Goal: Task Accomplishment & Management: Complete application form

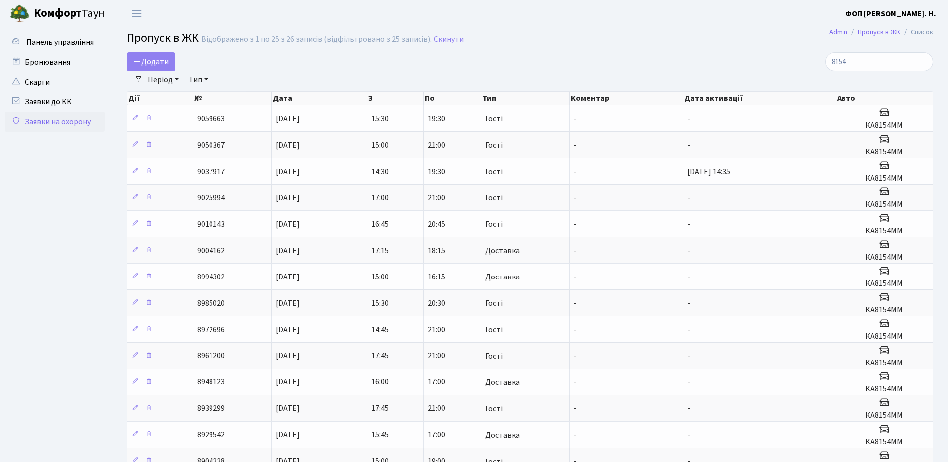
select select "25"
click at [926, 64] on input "8154" at bounding box center [879, 61] width 108 height 19
click at [924, 62] on input "8154" at bounding box center [879, 61] width 108 height 19
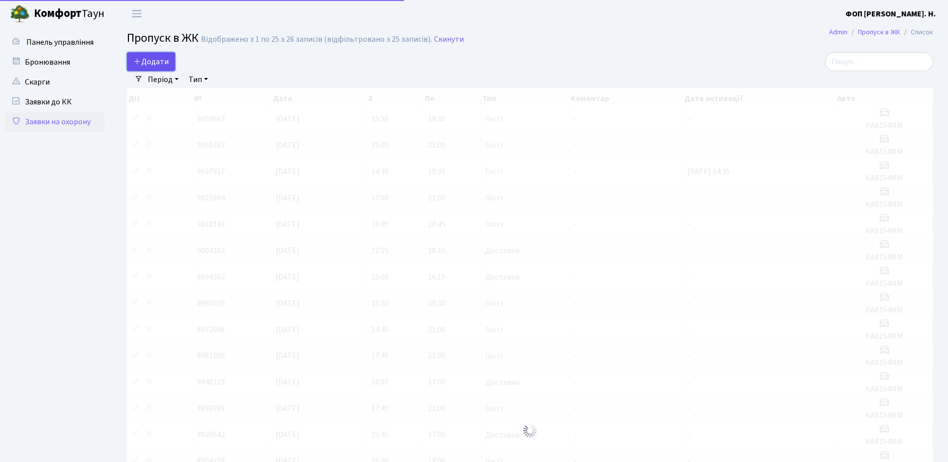
click at [165, 61] on span "Додати" at bounding box center [150, 61] width 35 height 11
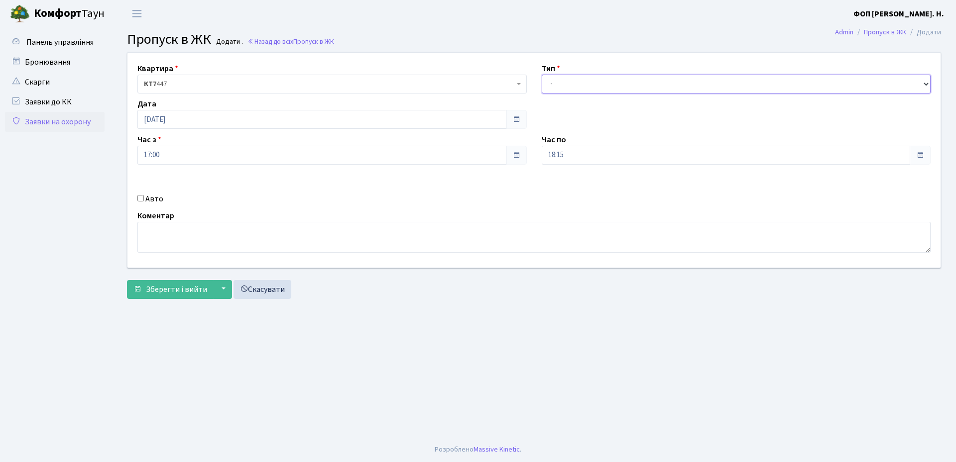
drag, startPoint x: 564, startPoint y: 86, endPoint x: 567, endPoint y: 91, distance: 6.2
click at [564, 86] on select "- Доставка Таксі Гості Сервіс" at bounding box center [736, 84] width 389 height 19
select select "3"
click at [542, 75] on select "- Доставка Таксі Гості Сервіс" at bounding box center [736, 84] width 389 height 19
click at [575, 156] on input "18:15" at bounding box center [726, 155] width 369 height 19
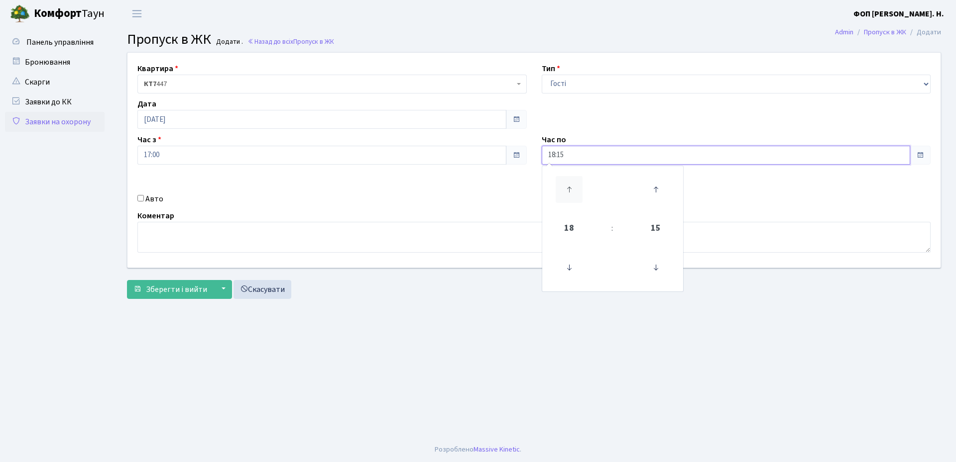
click at [571, 186] on icon at bounding box center [569, 189] width 27 height 27
click at [656, 274] on icon at bounding box center [655, 267] width 27 height 27
type input "21:00"
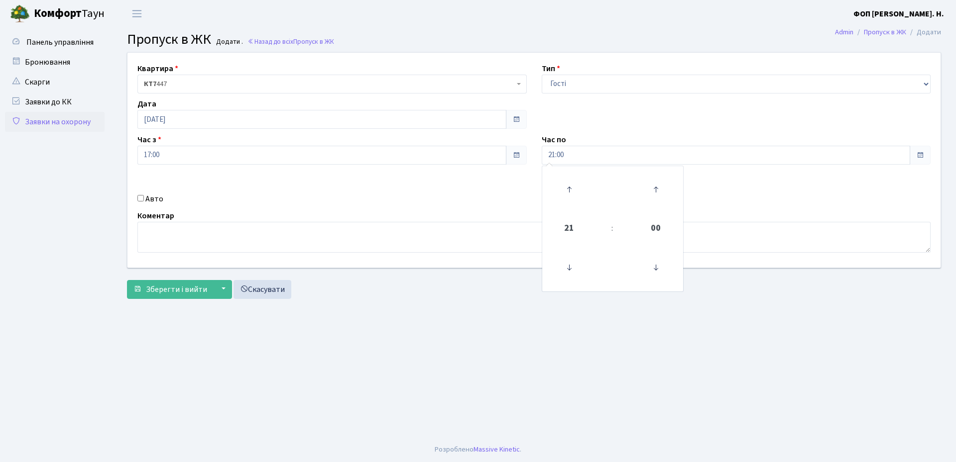
click at [149, 199] on label "Авто" at bounding box center [154, 199] width 18 height 12
click at [144, 199] on input "Авто" at bounding box center [140, 198] width 6 height 6
checkbox input "true"
paste input "КА8167АХ"
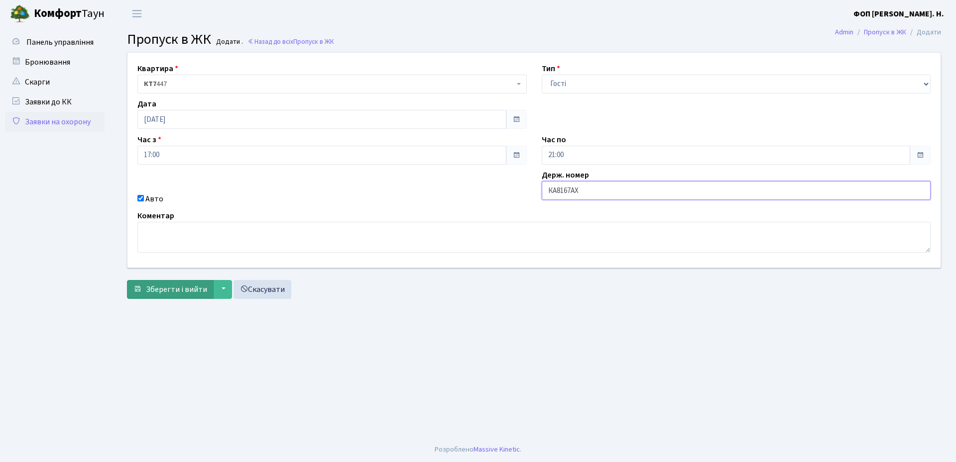
type input "КА8167АХ"
click at [141, 288] on button "Зберегти і вийти" at bounding box center [170, 289] width 87 height 19
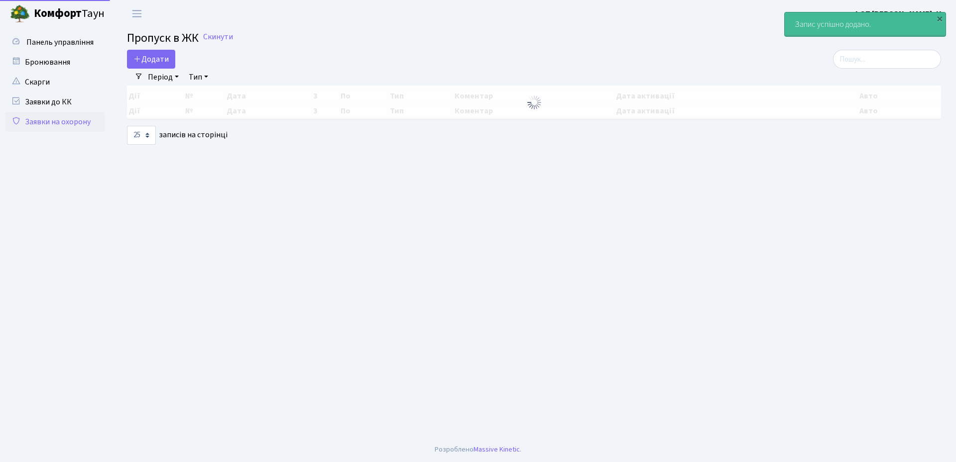
select select "25"
